Goal: Transaction & Acquisition: Purchase product/service

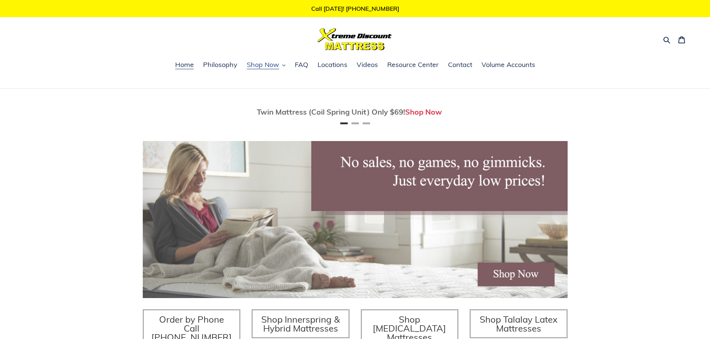
click at [282, 66] on button "Shop Now" at bounding box center [266, 65] width 46 height 11
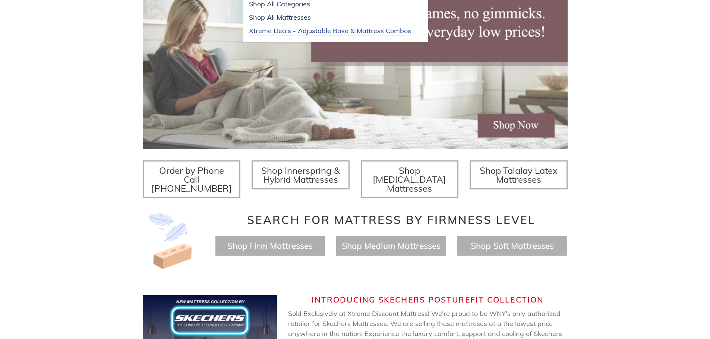
click at [322, 36] on link "Xtreme Deals - Adjustable Base & Mattress Combos" at bounding box center [329, 30] width 173 height 13
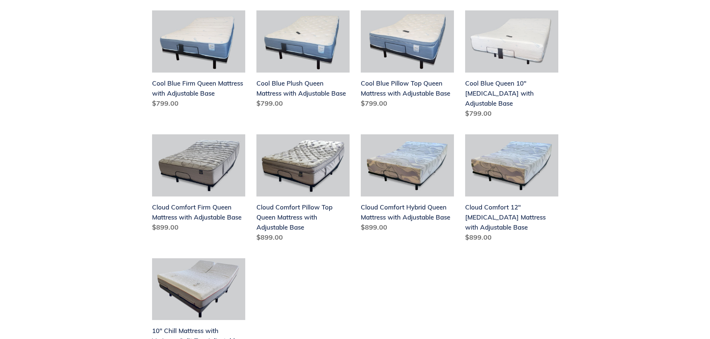
scroll to position [224, 0]
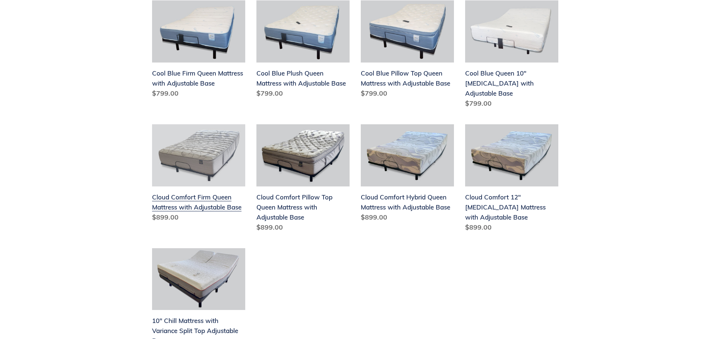
click at [190, 198] on link "Cloud Comfort Firm Queen Mattress with Adjustable Base" at bounding box center [198, 174] width 93 height 101
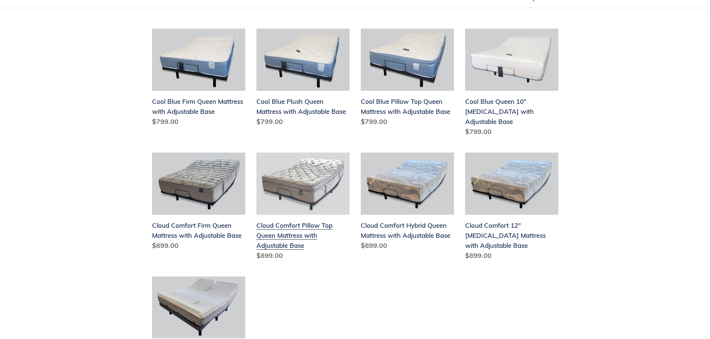
scroll to position [0, 0]
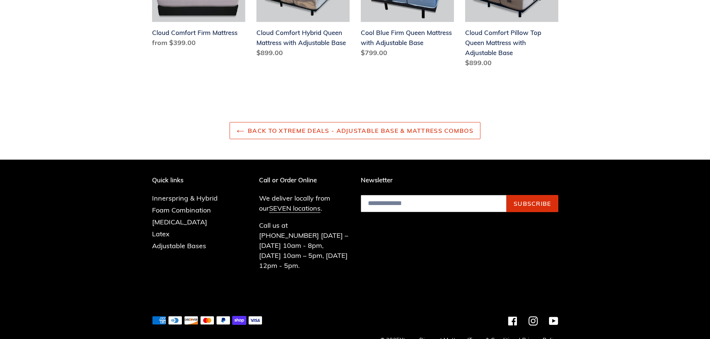
scroll to position [866, 0]
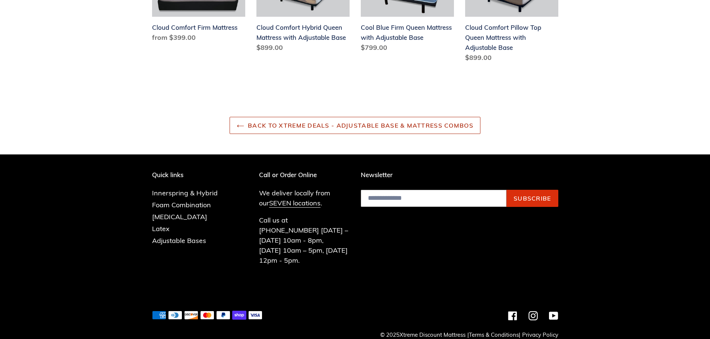
click at [303, 125] on link "Back to Xtreme Deals - Adjustable Base & Mattress Combos" at bounding box center [355, 125] width 251 height 17
